Goal: Information Seeking & Learning: Learn about a topic

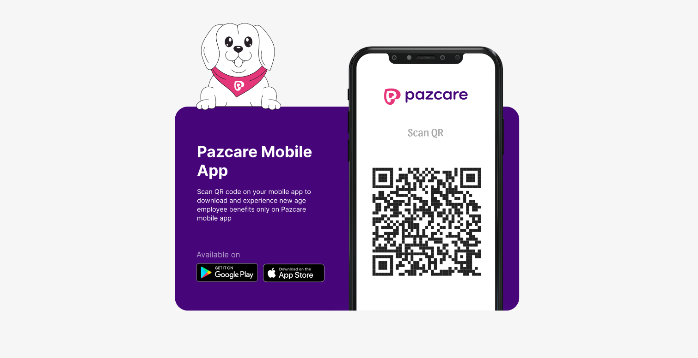
click at [597, 62] on div at bounding box center [349, 179] width 698 height 358
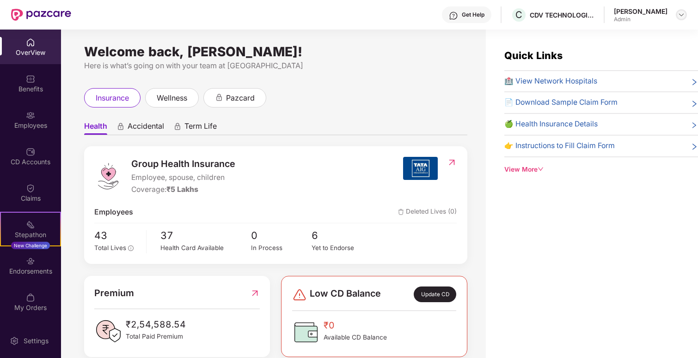
click at [682, 16] on img at bounding box center [680, 14] width 7 height 7
click at [614, 37] on div "Switch to User view" at bounding box center [637, 37] width 120 height 18
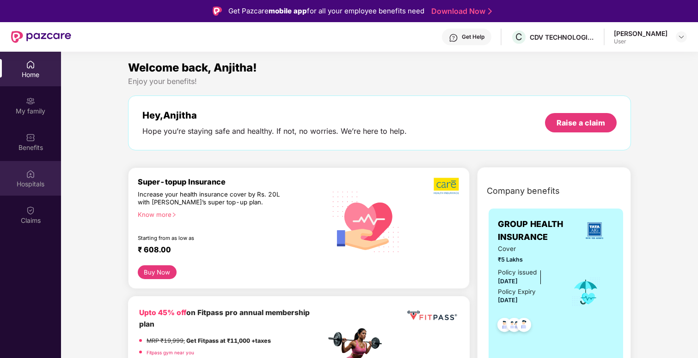
click at [28, 183] on div "Hospitals" at bounding box center [30, 184] width 61 height 9
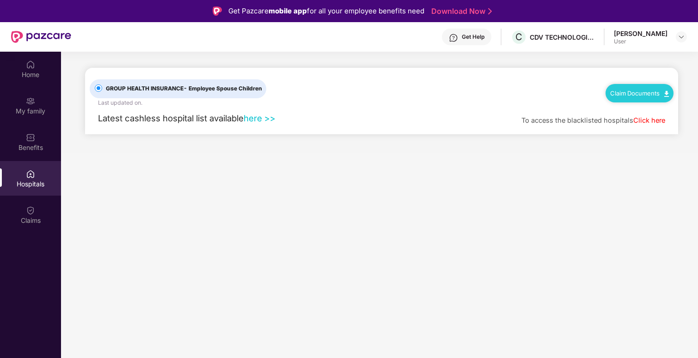
click at [255, 119] on link "here >>" at bounding box center [259, 118] width 32 height 10
click at [35, 72] on div "Home" at bounding box center [30, 74] width 61 height 9
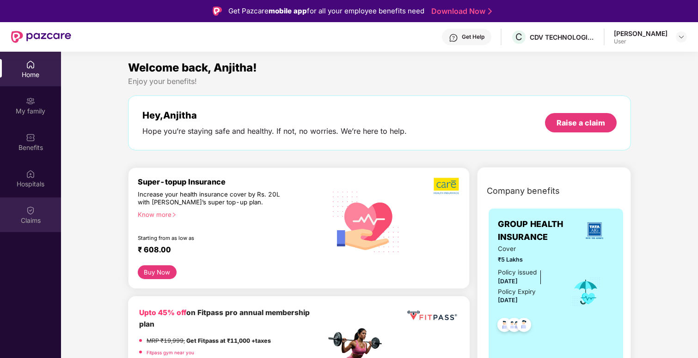
click at [31, 215] on div "Claims" at bounding box center [30, 215] width 61 height 35
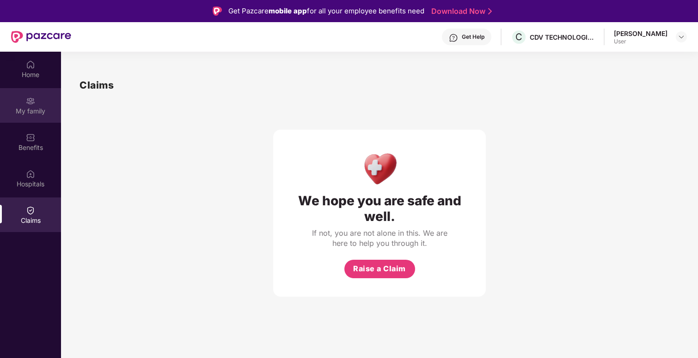
click at [28, 109] on div "My family" at bounding box center [30, 111] width 61 height 9
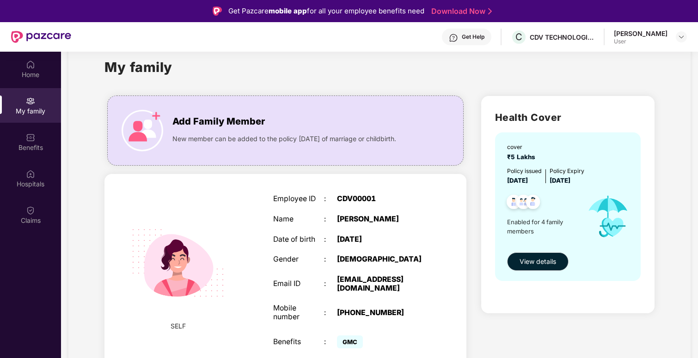
scroll to position [50, 0]
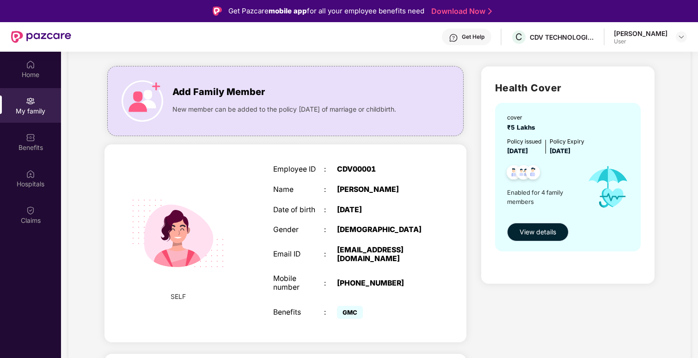
click at [533, 235] on span "View details" at bounding box center [537, 232] width 36 height 10
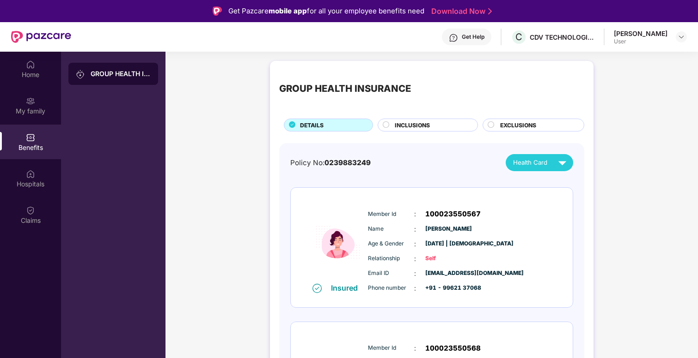
click at [446, 216] on span "100023550567" at bounding box center [452, 214] width 55 height 11
click at [683, 38] on img at bounding box center [680, 36] width 7 height 7
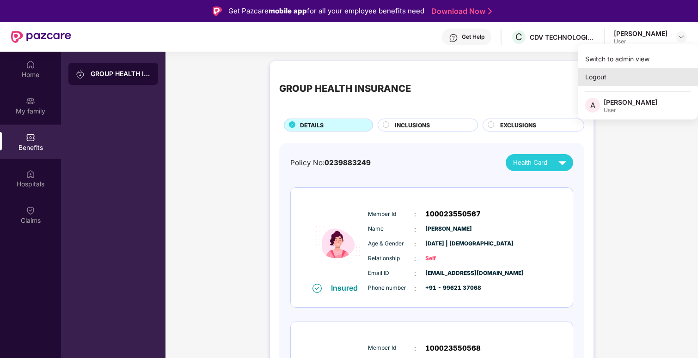
click at [595, 75] on div "Logout" at bounding box center [637, 77] width 120 height 18
